Goal: Transaction & Acquisition: Purchase product/service

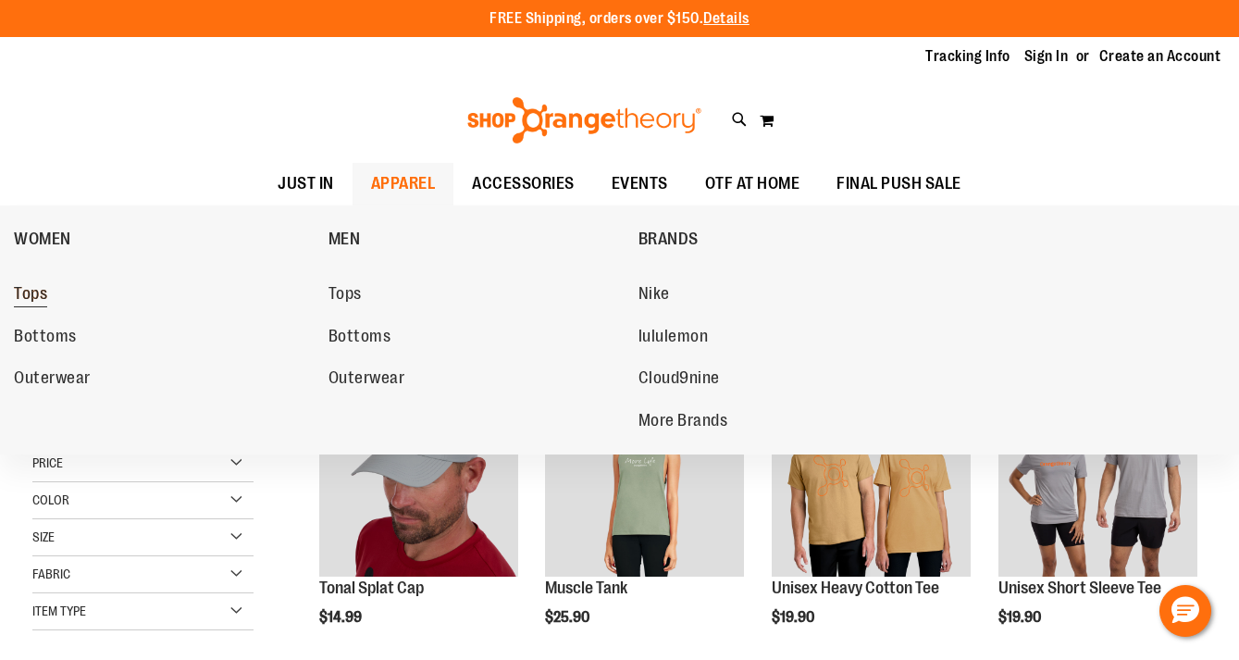
type input "**********"
click at [40, 292] on span "Tops" at bounding box center [30, 295] width 33 height 23
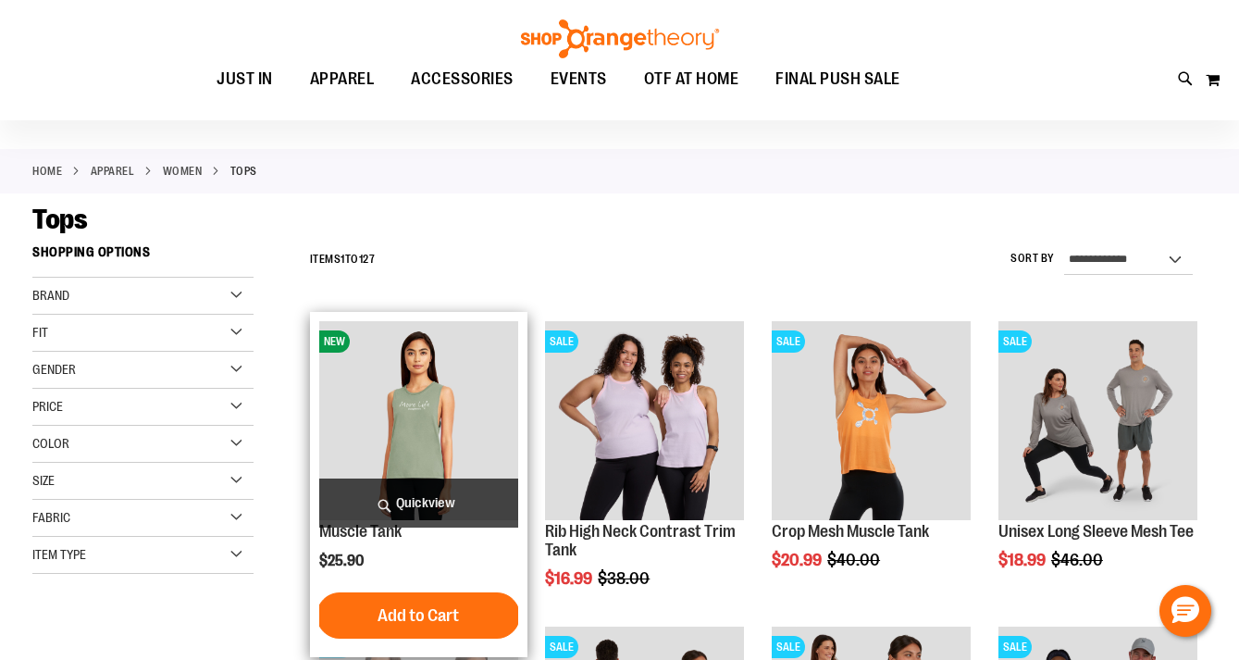
scroll to position [61, 0]
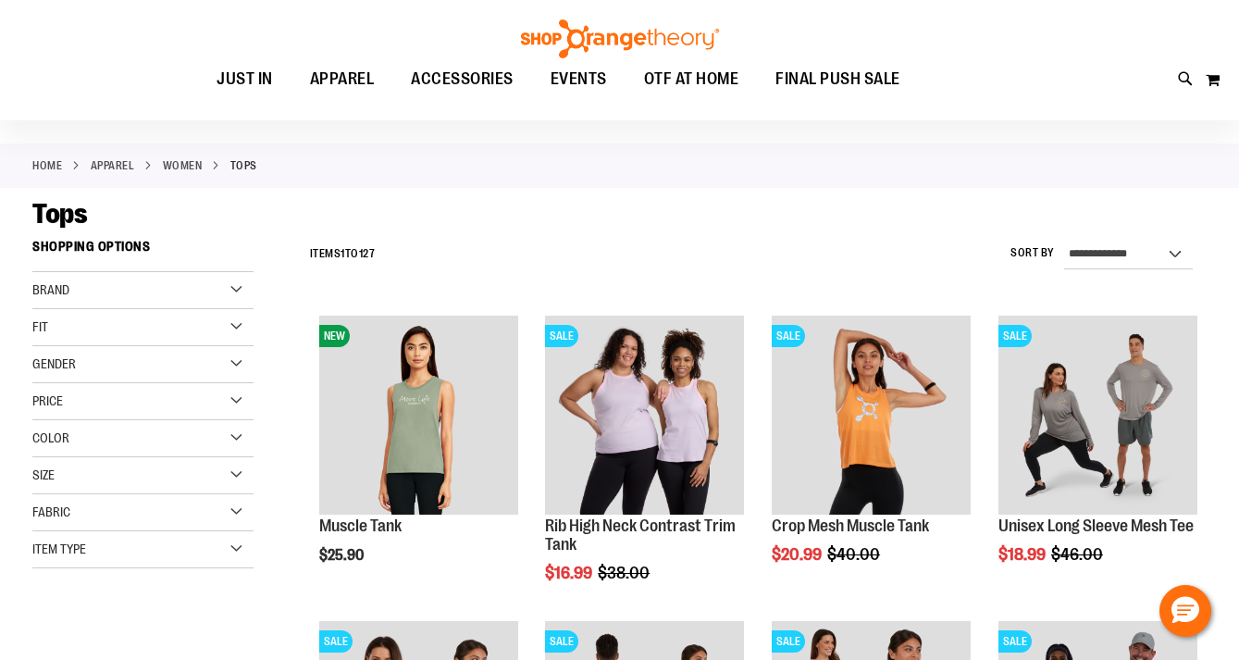
type input "**********"
click at [239, 543] on div "Item Type" at bounding box center [142, 549] width 221 height 37
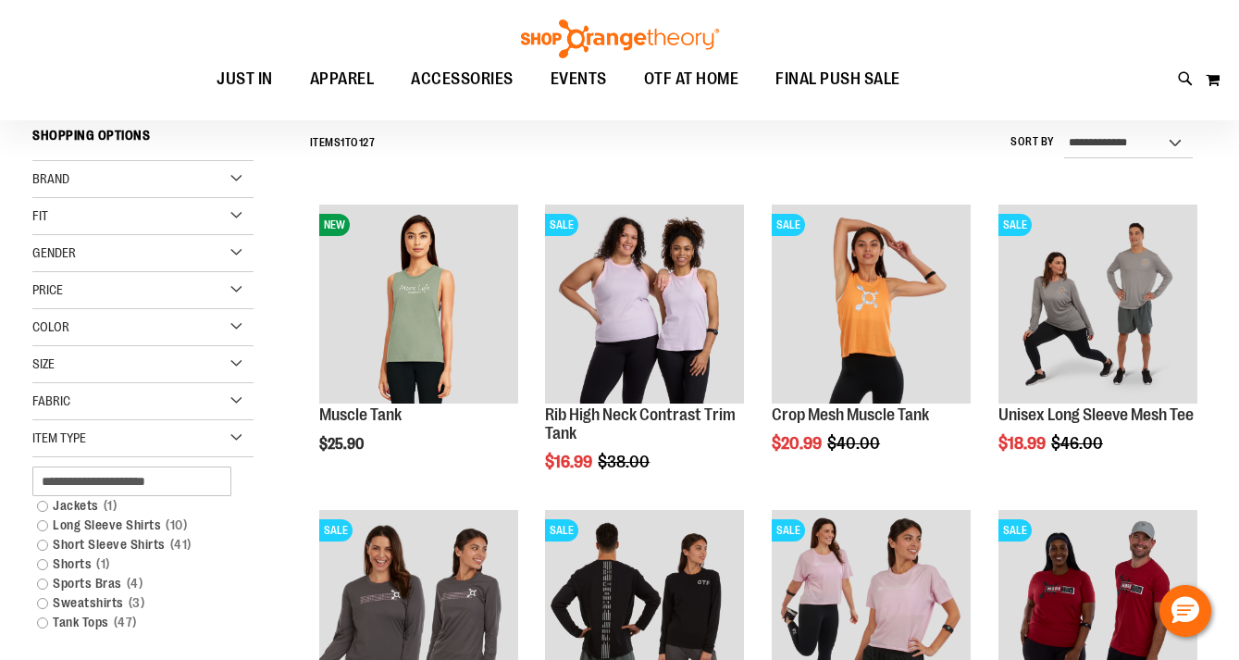
scroll to position [192, 0]
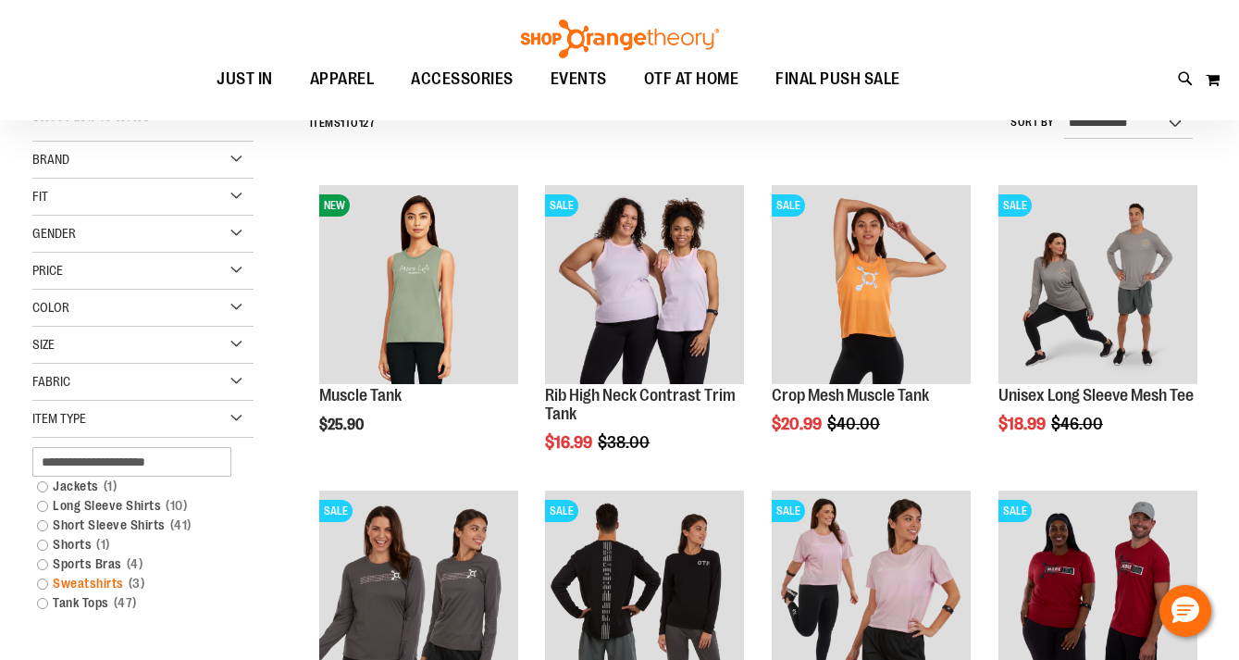
click at [49, 583] on link "Sweatshirts 3 items" at bounding box center [134, 583] width 212 height 19
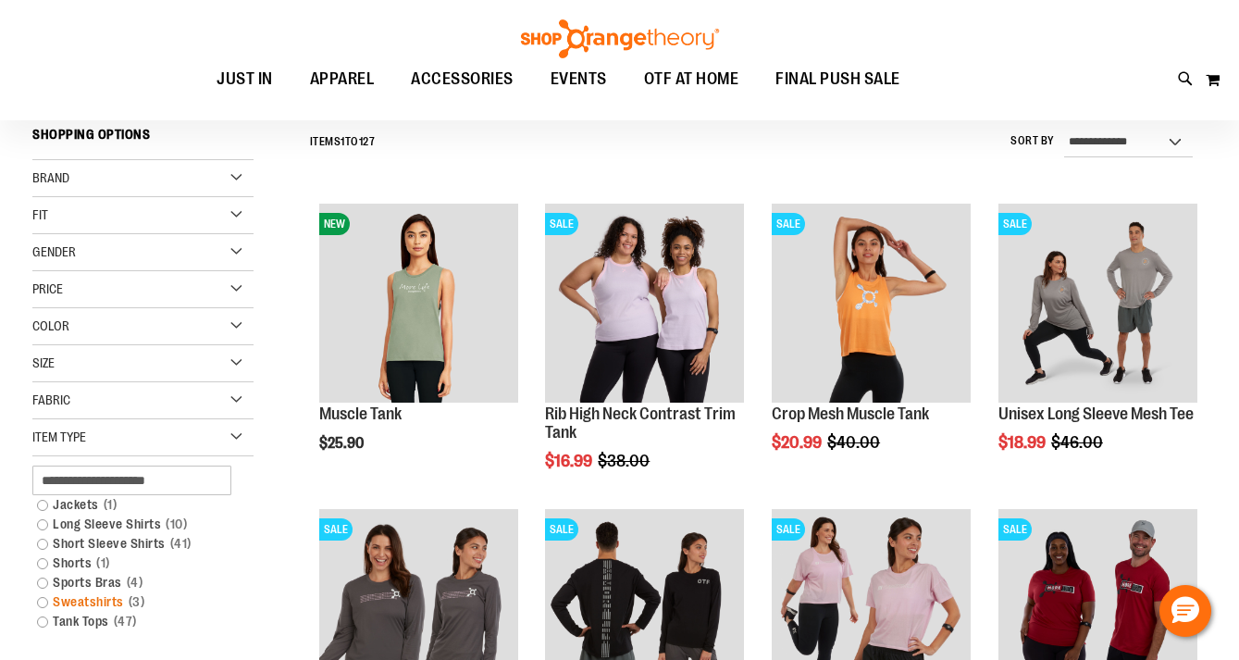
scroll to position [172, 0]
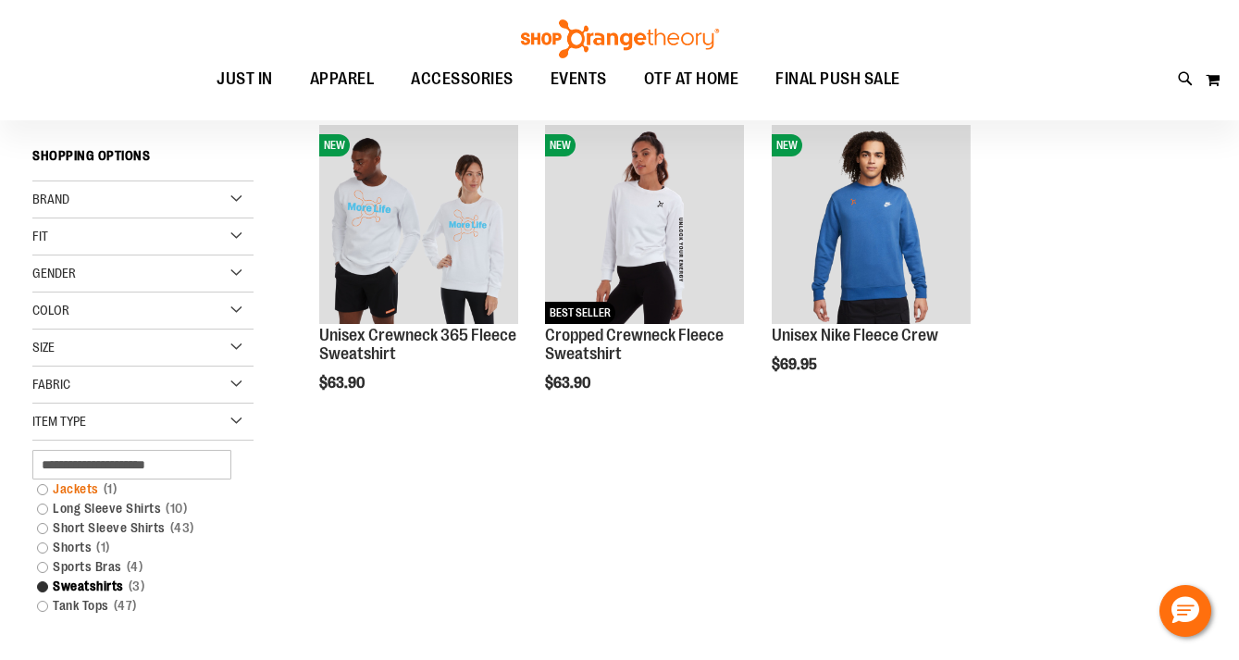
scroll to position [266, 0]
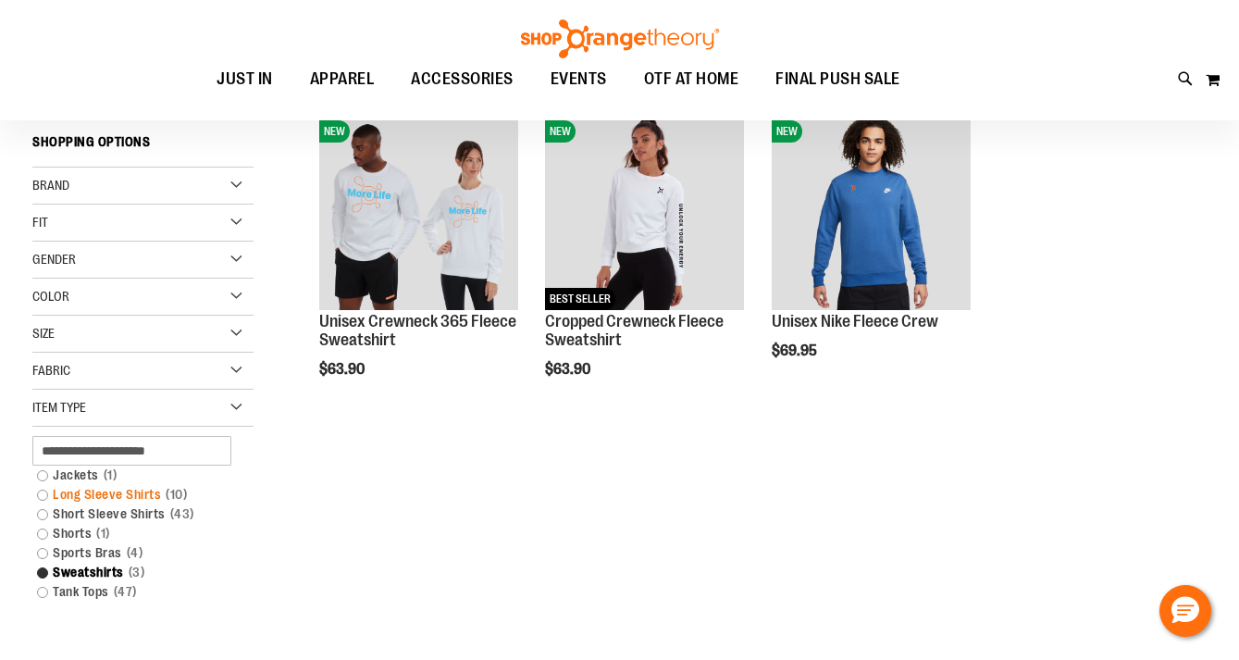
click at [43, 502] on link "Long Sleeve Shirts 10 items" at bounding box center [134, 494] width 212 height 19
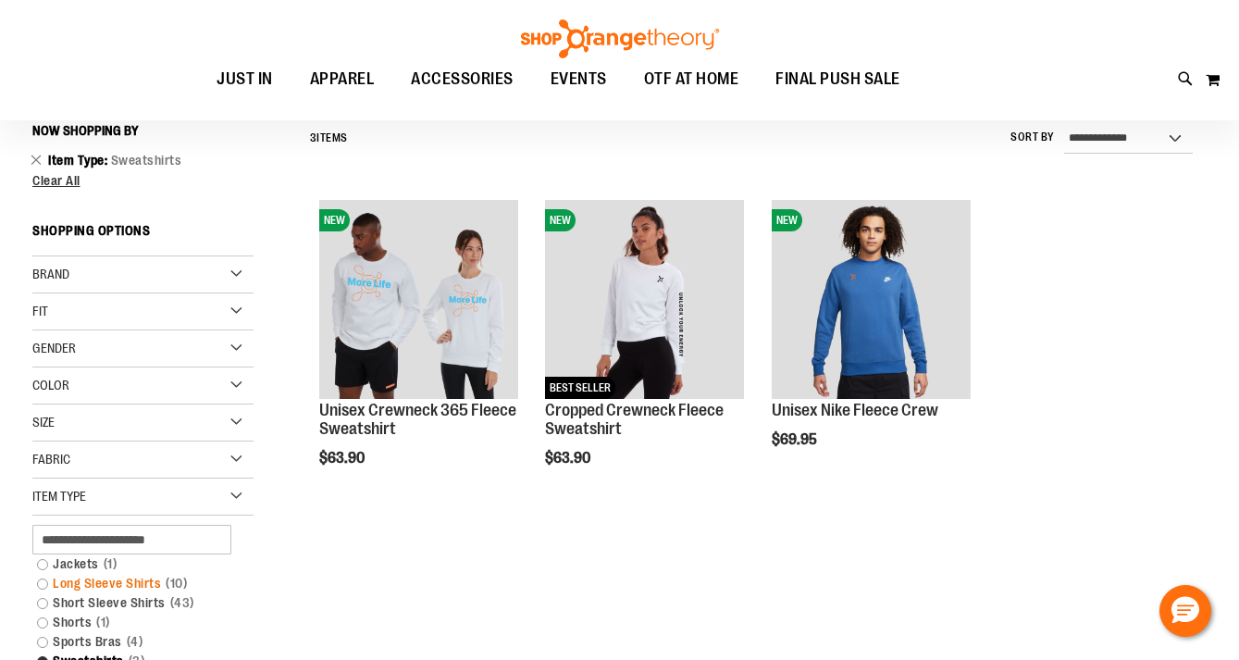
scroll to position [172, 0]
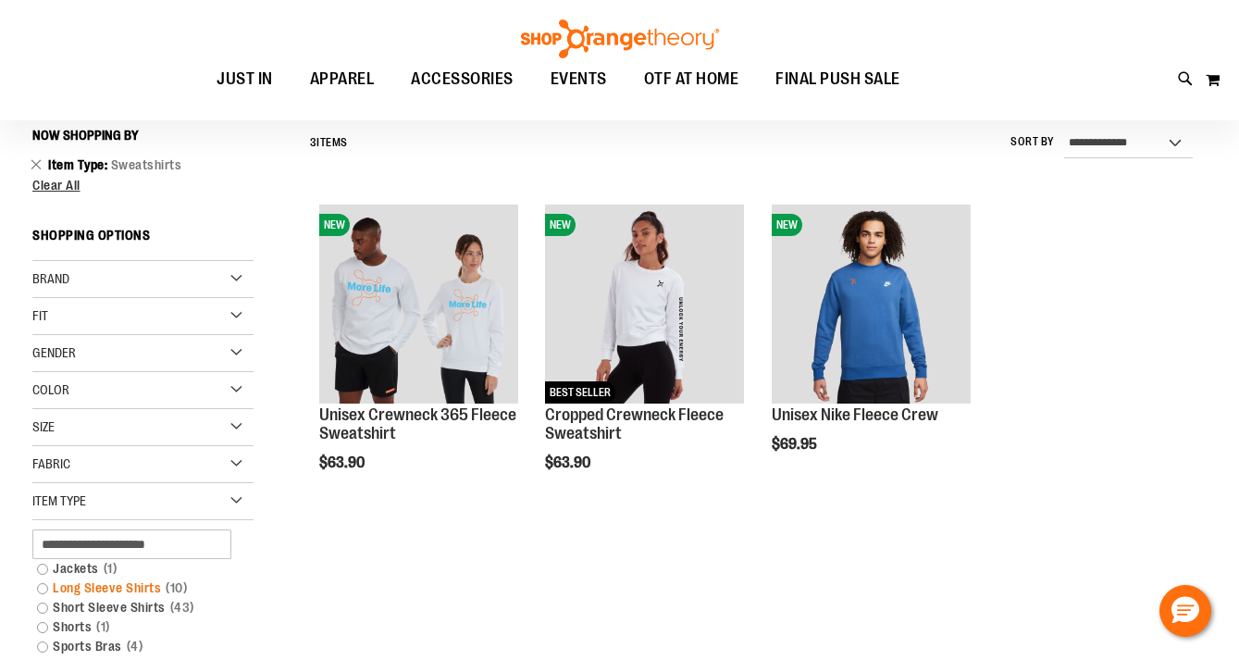
click at [43, 588] on link "Long Sleeve Shirts 10 items" at bounding box center [134, 587] width 212 height 19
click at [44, 589] on link "Long Sleeve Shirts 10 items" at bounding box center [134, 587] width 212 height 19
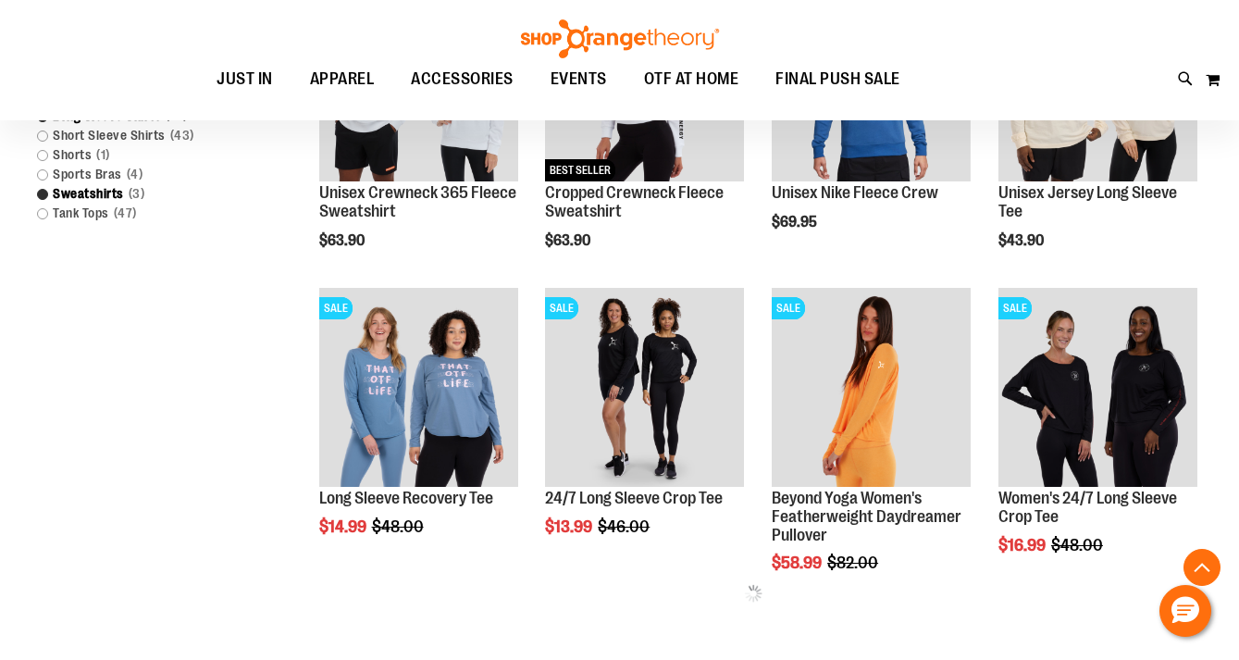
scroll to position [705, 0]
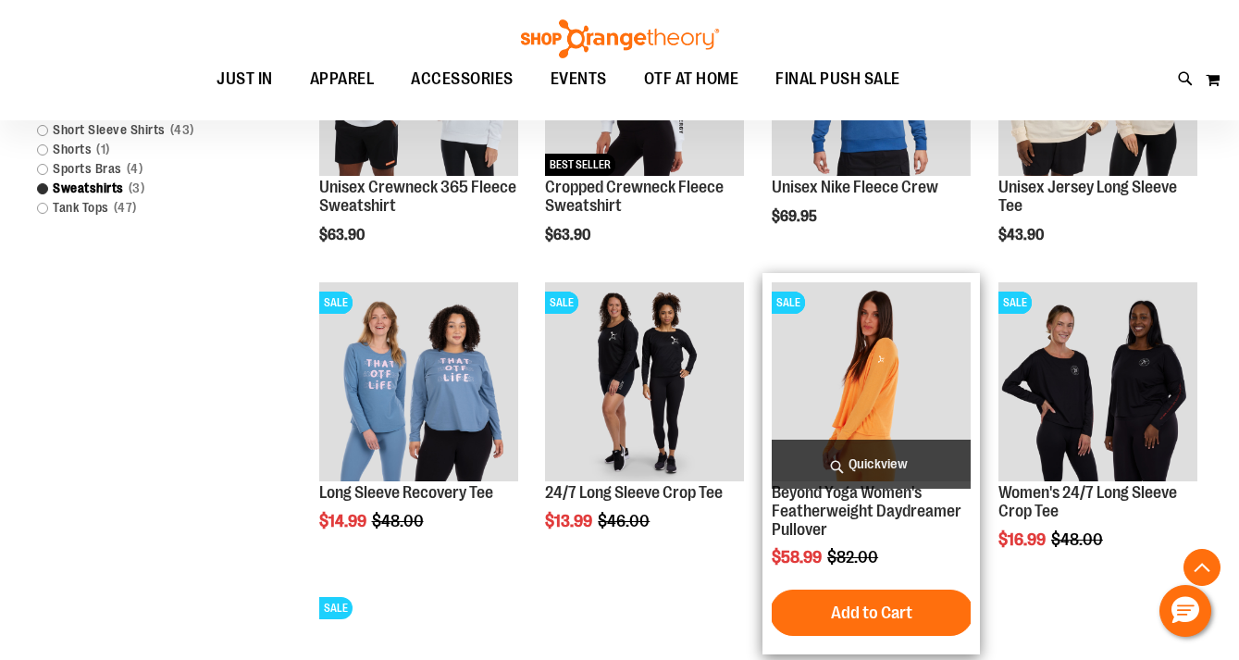
click at [830, 356] on img "product" at bounding box center [871, 381] width 199 height 199
